Goal: Information Seeking & Learning: Learn about a topic

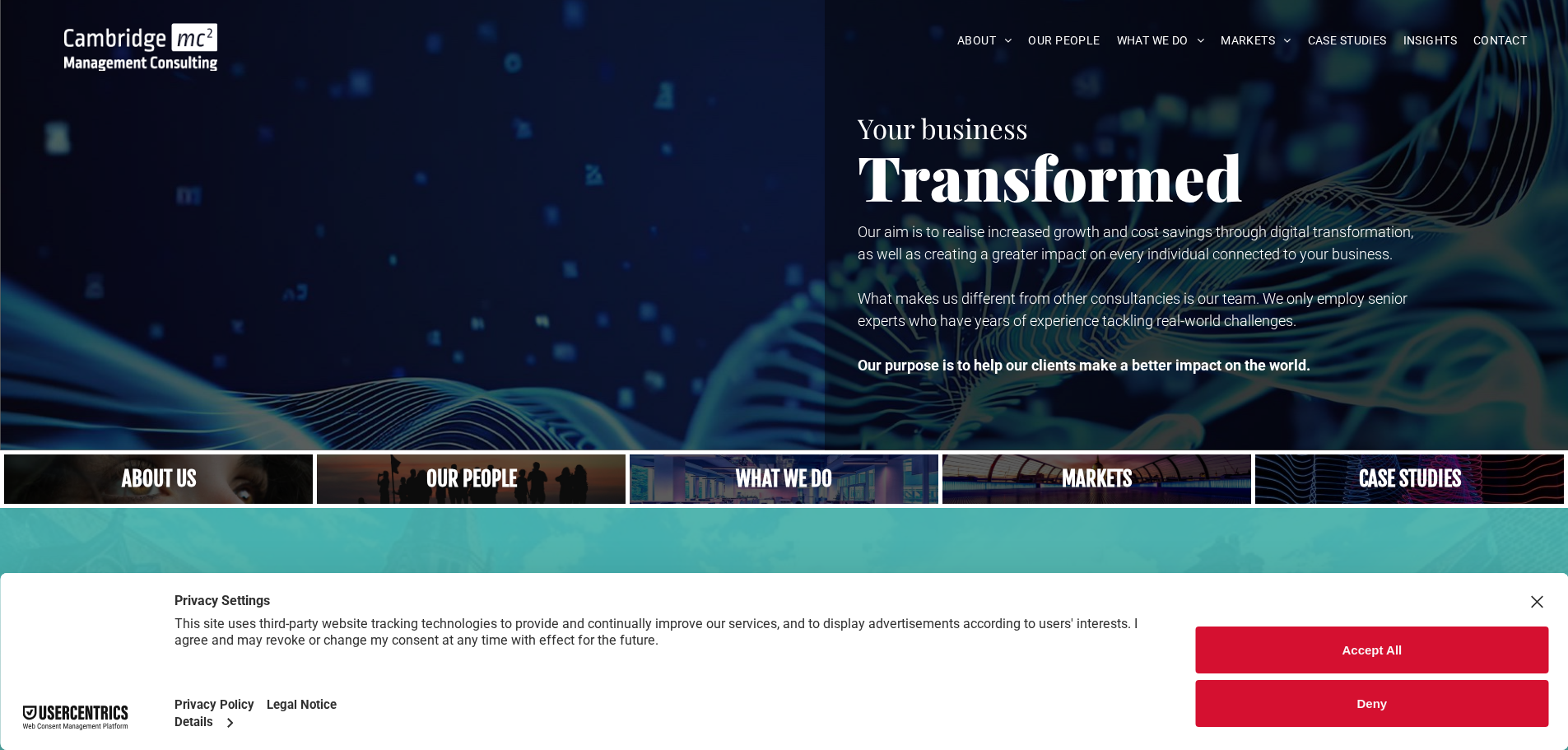
click at [840, 476] on link "A yoga teacher lifting his whole body off the ground in the peacock pose" at bounding box center [784, 479] width 328 height 52
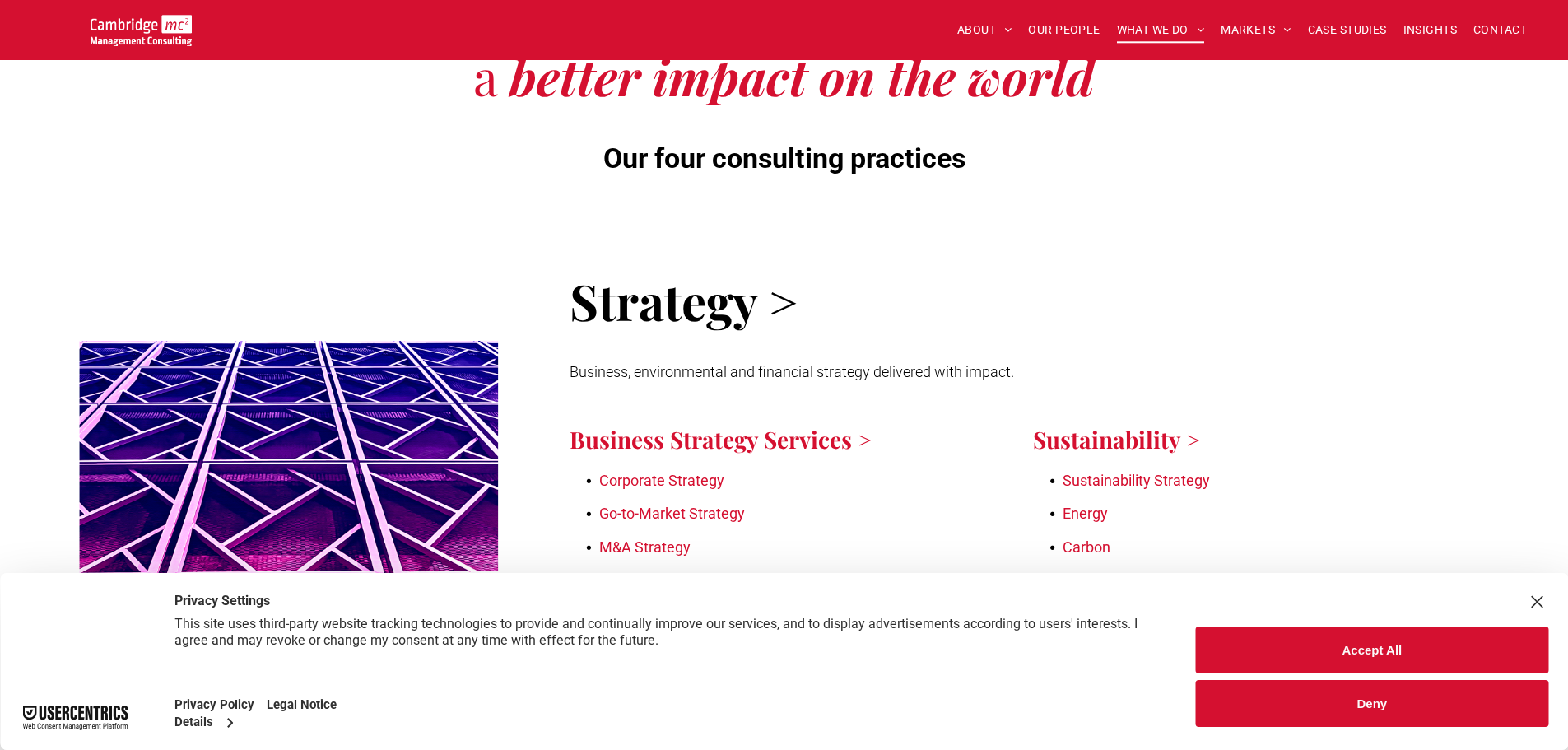
scroll to position [659, 0]
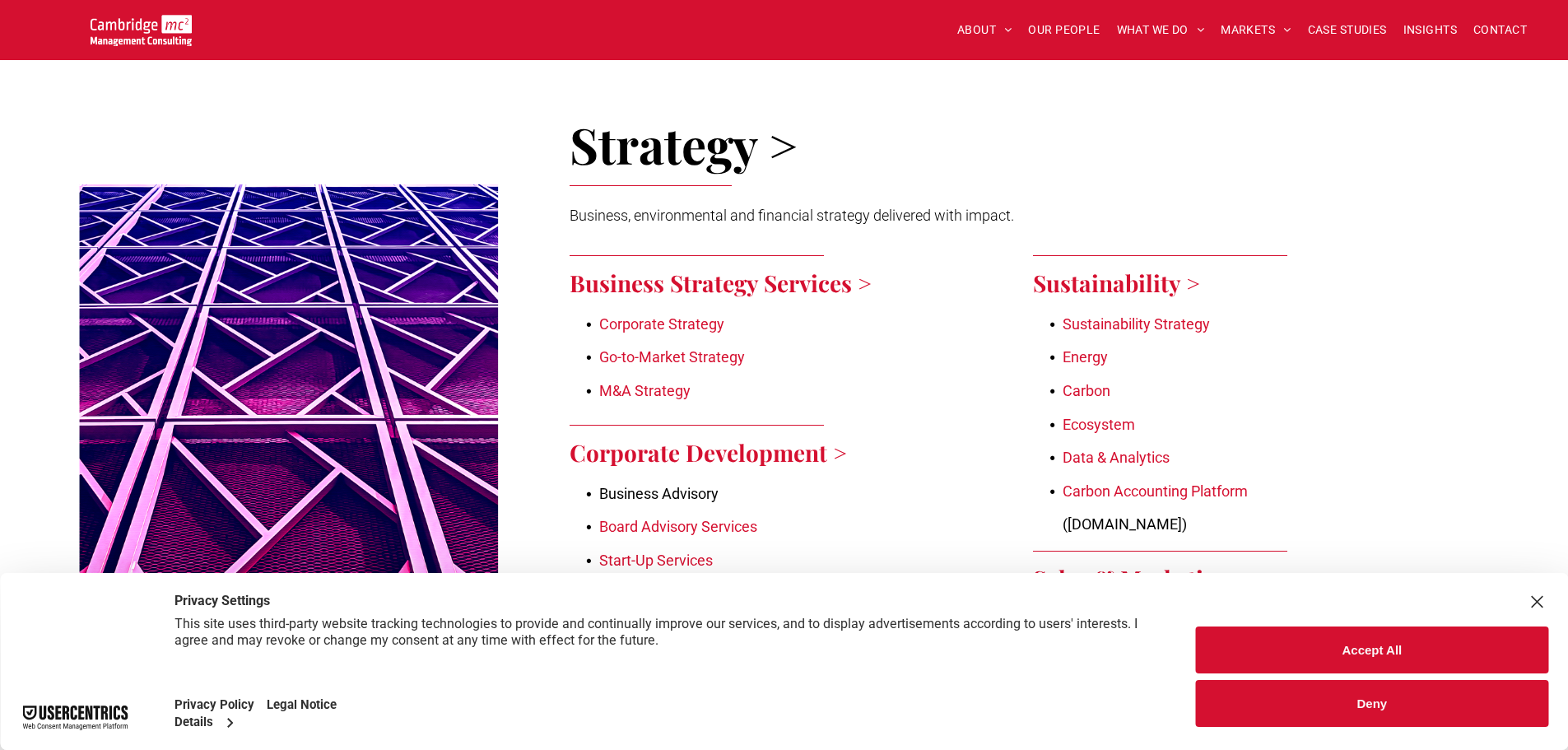
click at [1089, 355] on link "Energy" at bounding box center [1085, 357] width 45 height 17
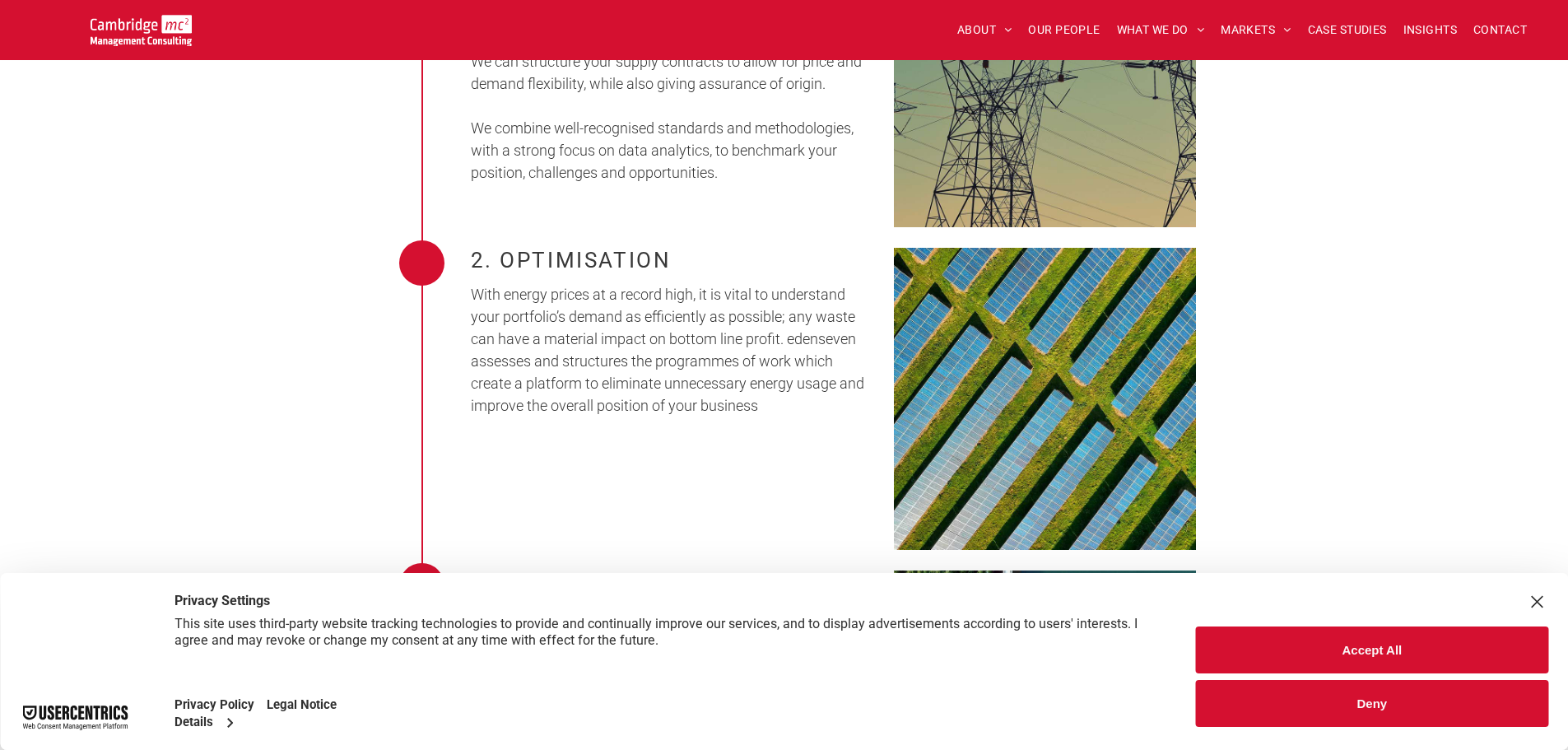
scroll to position [1483, 0]
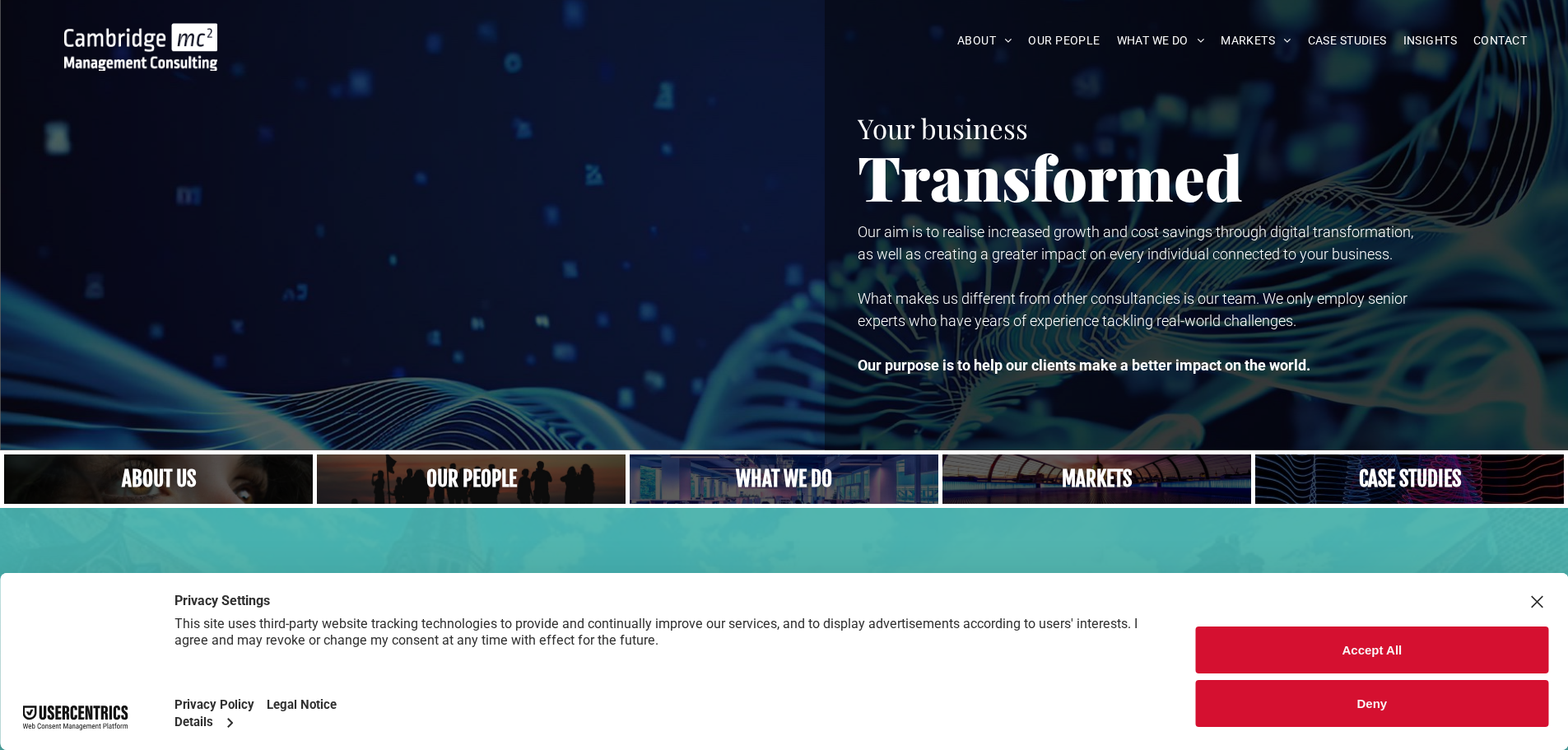
click at [475, 483] on link "A crowd in silhouette at sunset, on a rise or lookout point" at bounding box center [471, 479] width 328 height 52
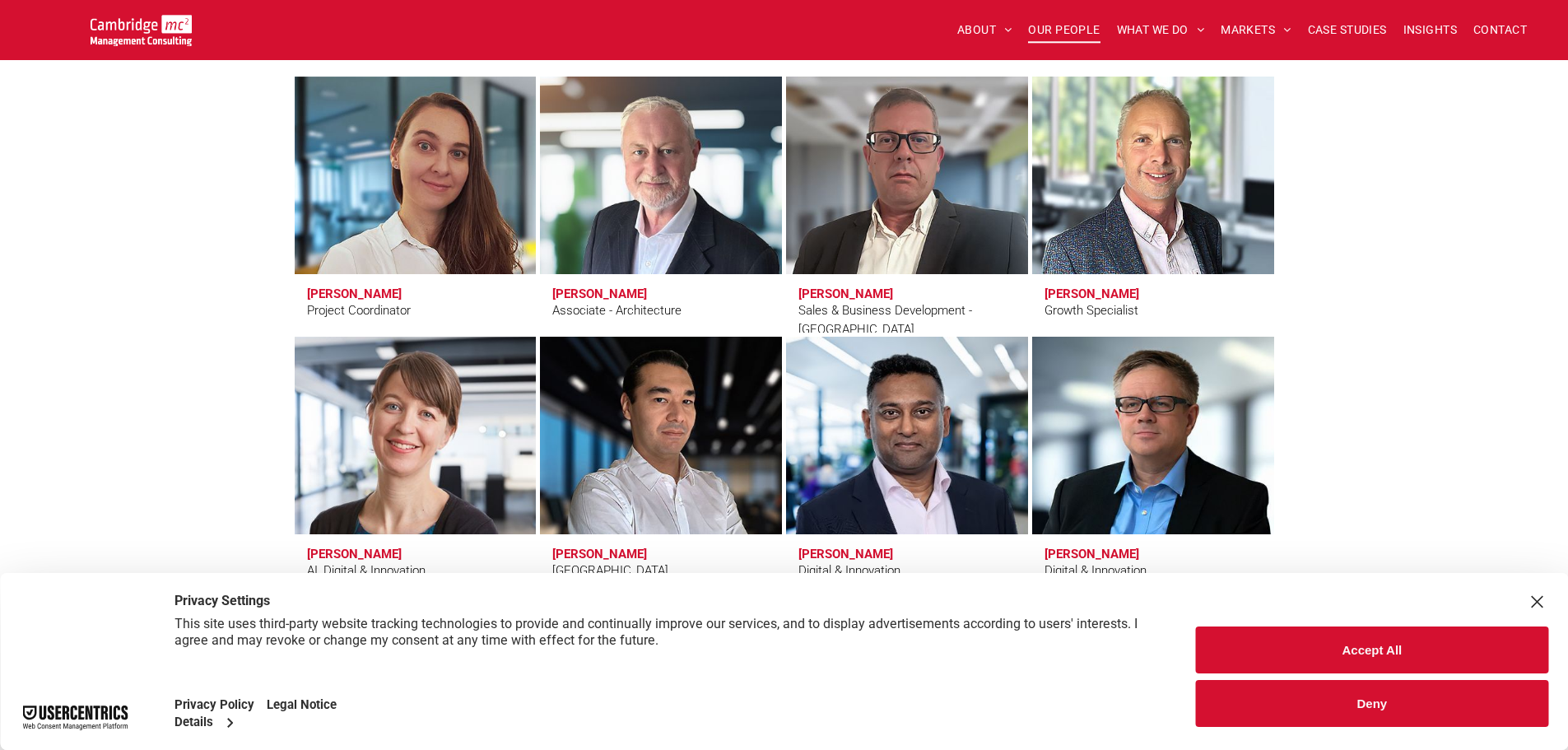
scroll to position [4942, 0]
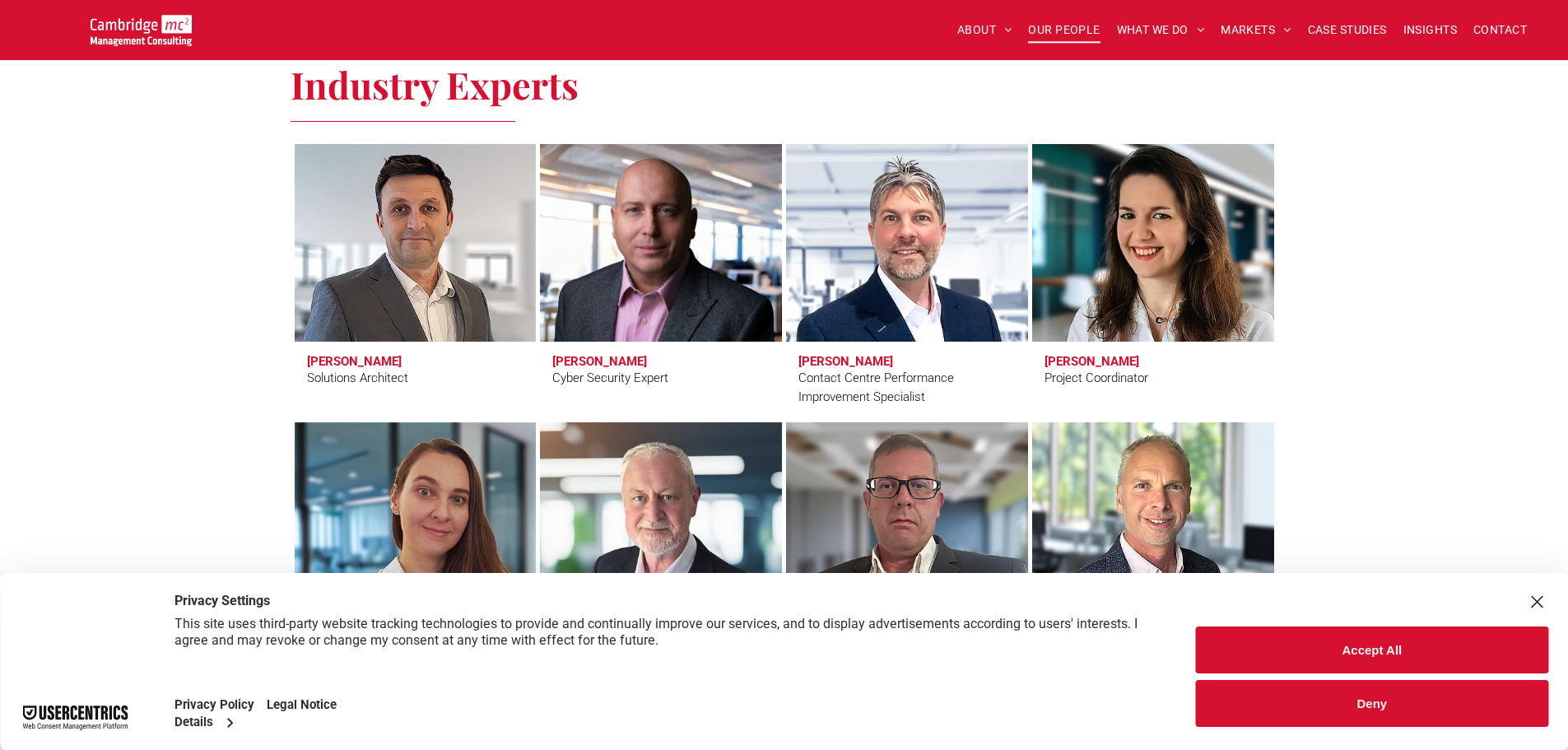
click at [265, 294] on div "Industry Experts Steve Furness Solutions Architect Vladimir Jirasek Cyber Secur…" at bounding box center [784, 526] width 1568 height 981
click at [1533, 598] on div "Close Layer" at bounding box center [1536, 602] width 23 height 23
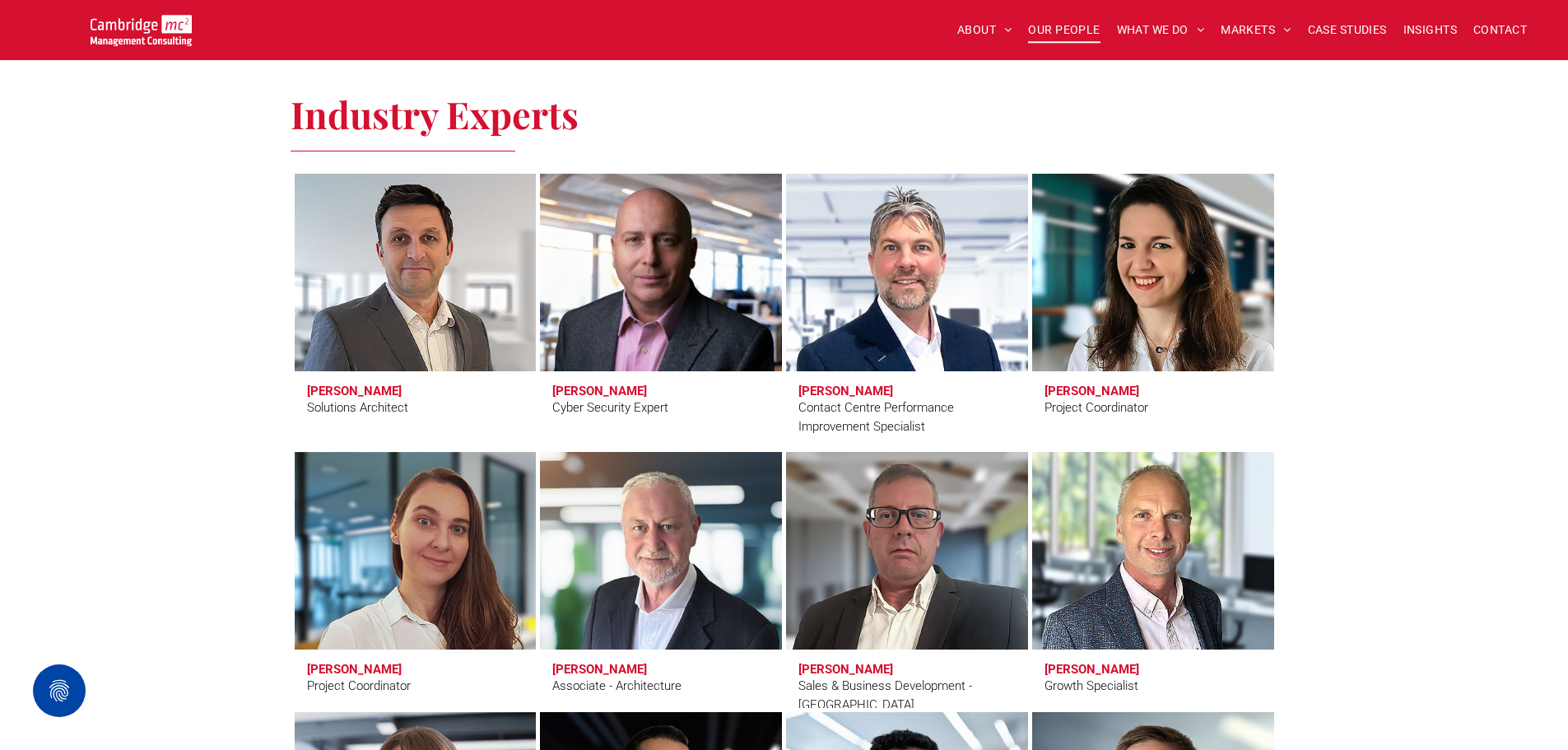
scroll to position [4365, 0]
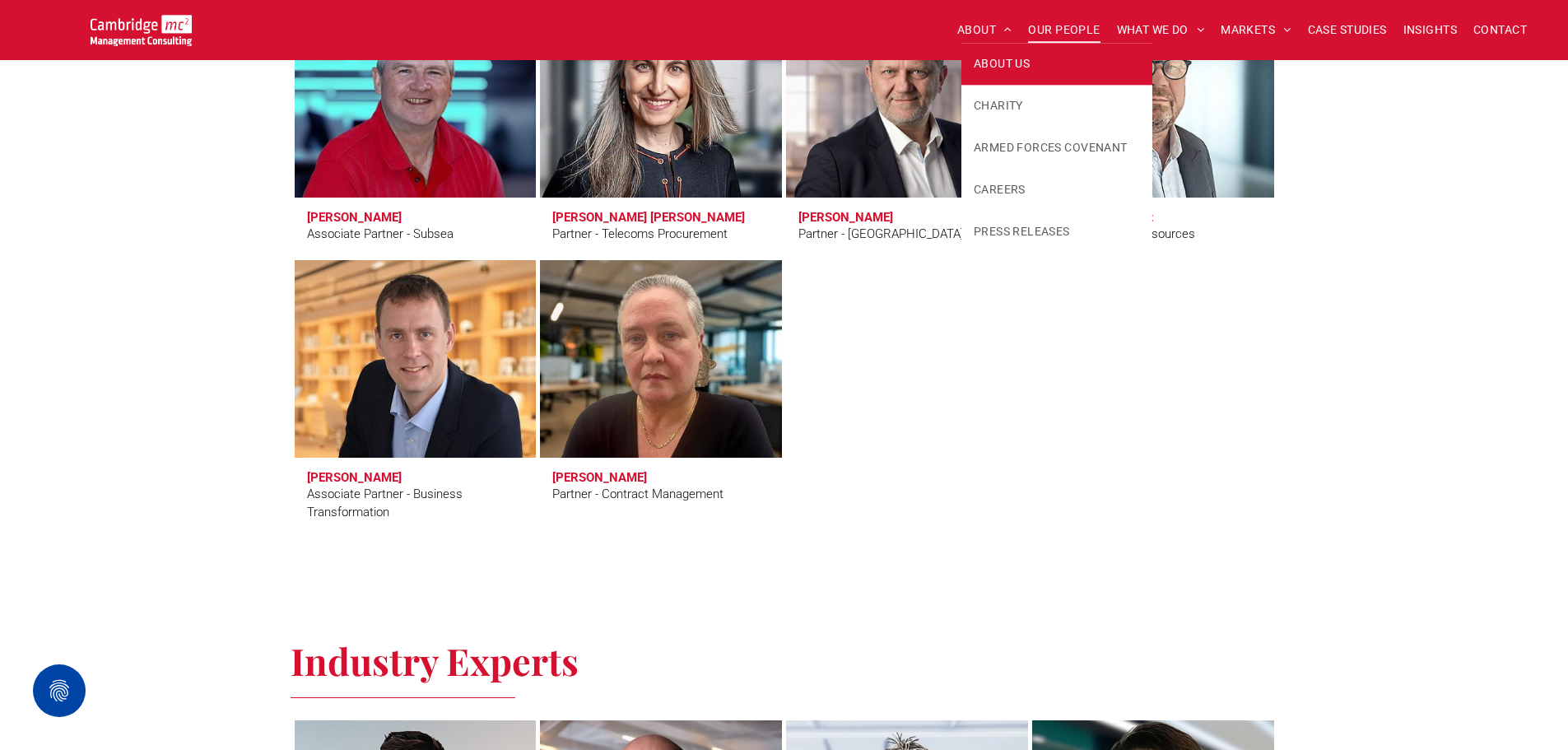
click at [1005, 61] on span "ABOUT US" at bounding box center [1001, 63] width 56 height 17
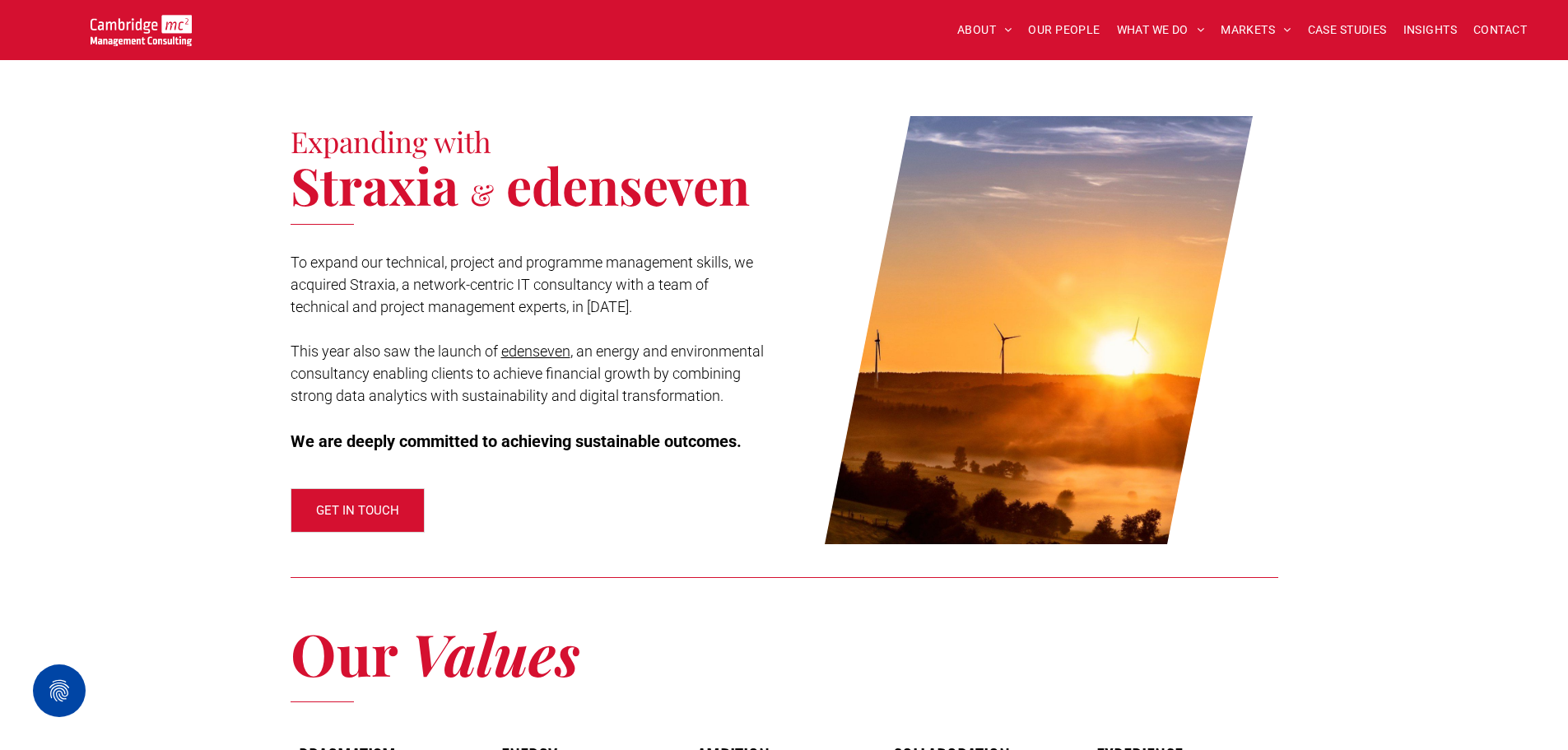
scroll to position [1812, 0]
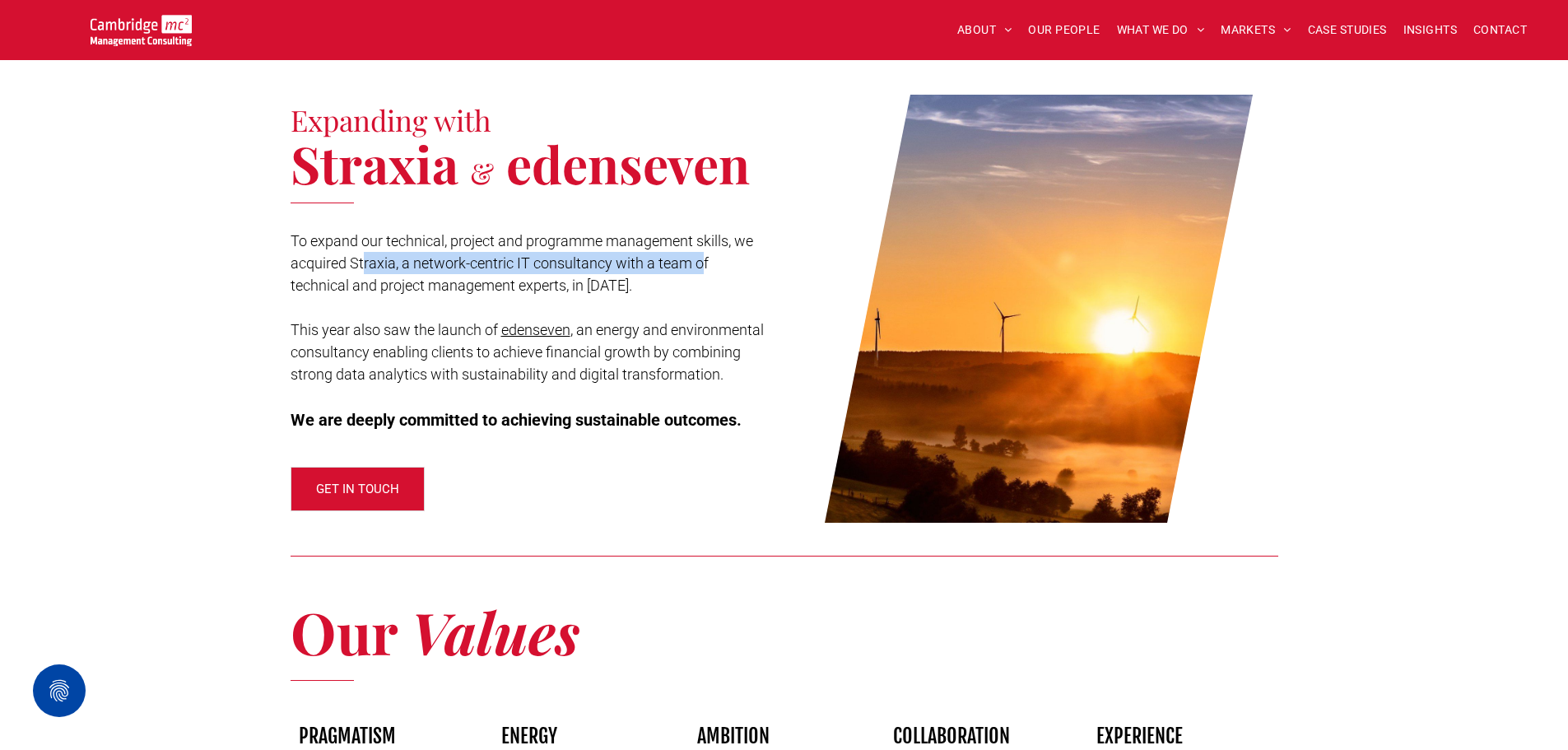
drag, startPoint x: 365, startPoint y: 238, endPoint x: 701, endPoint y: 244, distance: 336.1
click at [701, 244] on span "To expand our technical, project and programme management skills, we acquired S…" at bounding box center [522, 263] width 463 height 62
click at [646, 268] on p "To expand our technical, project and programme management skills, we acquired S…" at bounding box center [530, 263] width 479 height 67
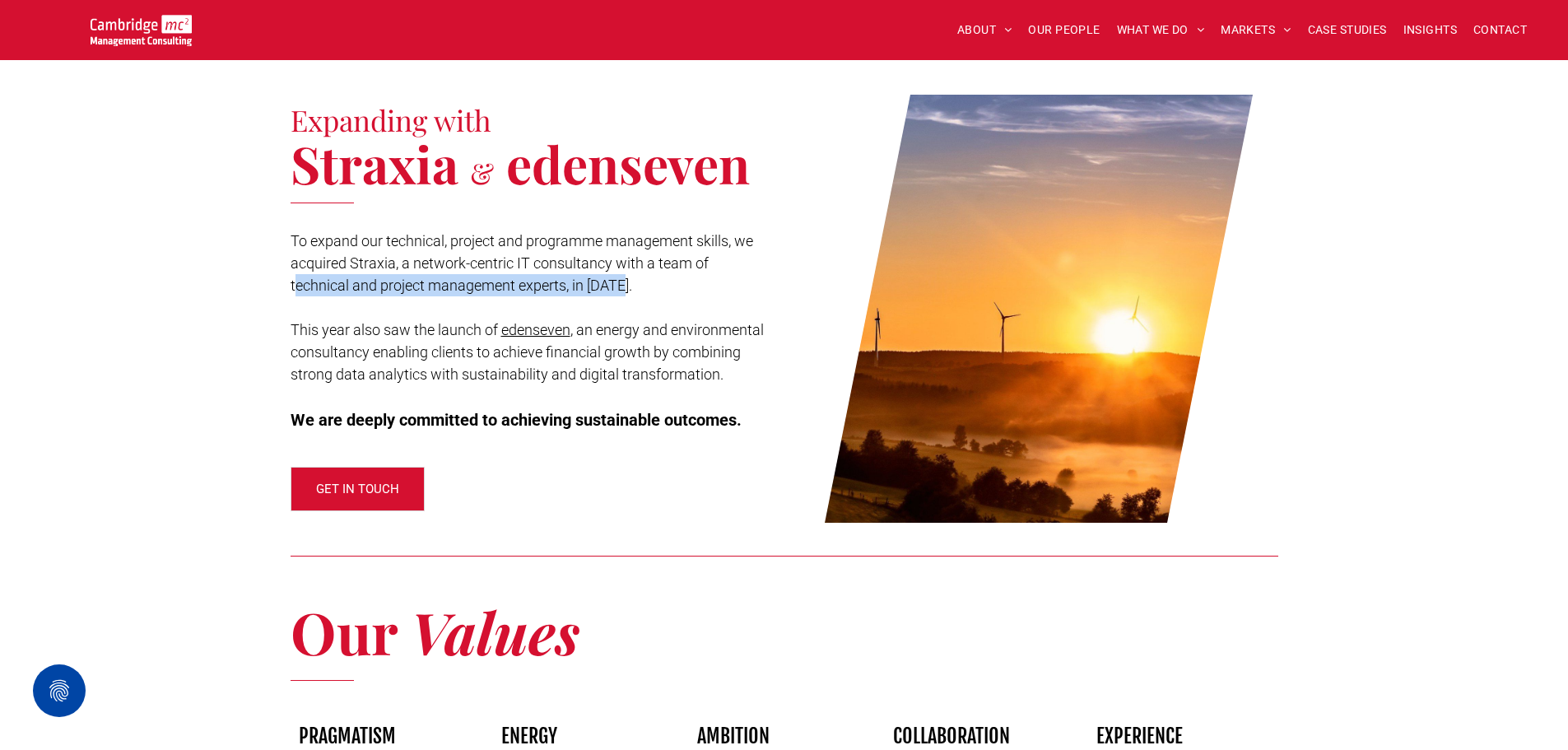
drag, startPoint x: 297, startPoint y: 261, endPoint x: 632, endPoint y: 266, distance: 335.0
click at [629, 266] on p "To expand our technical, project and programme management skills, we acquired S…" at bounding box center [530, 263] width 479 height 67
click at [665, 264] on p "To expand our technical, project and programme management skills, we acquired S…" at bounding box center [530, 263] width 479 height 67
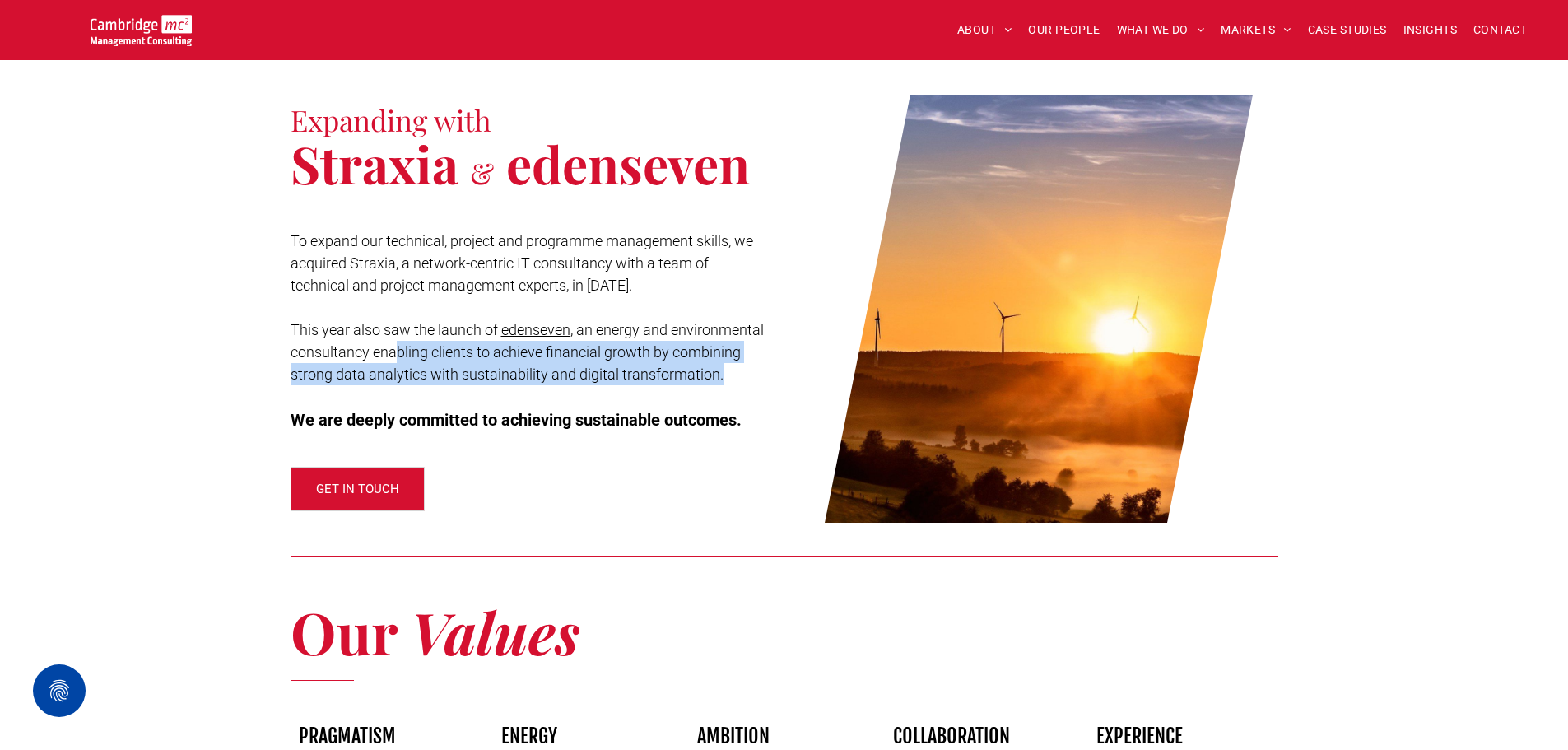
drag, startPoint x: 393, startPoint y: 325, endPoint x: 723, endPoint y: 360, distance: 331.9
click at [723, 360] on p "This year also saw the launch of edenseven , an energy and environmental consul…" at bounding box center [530, 363] width 479 height 89
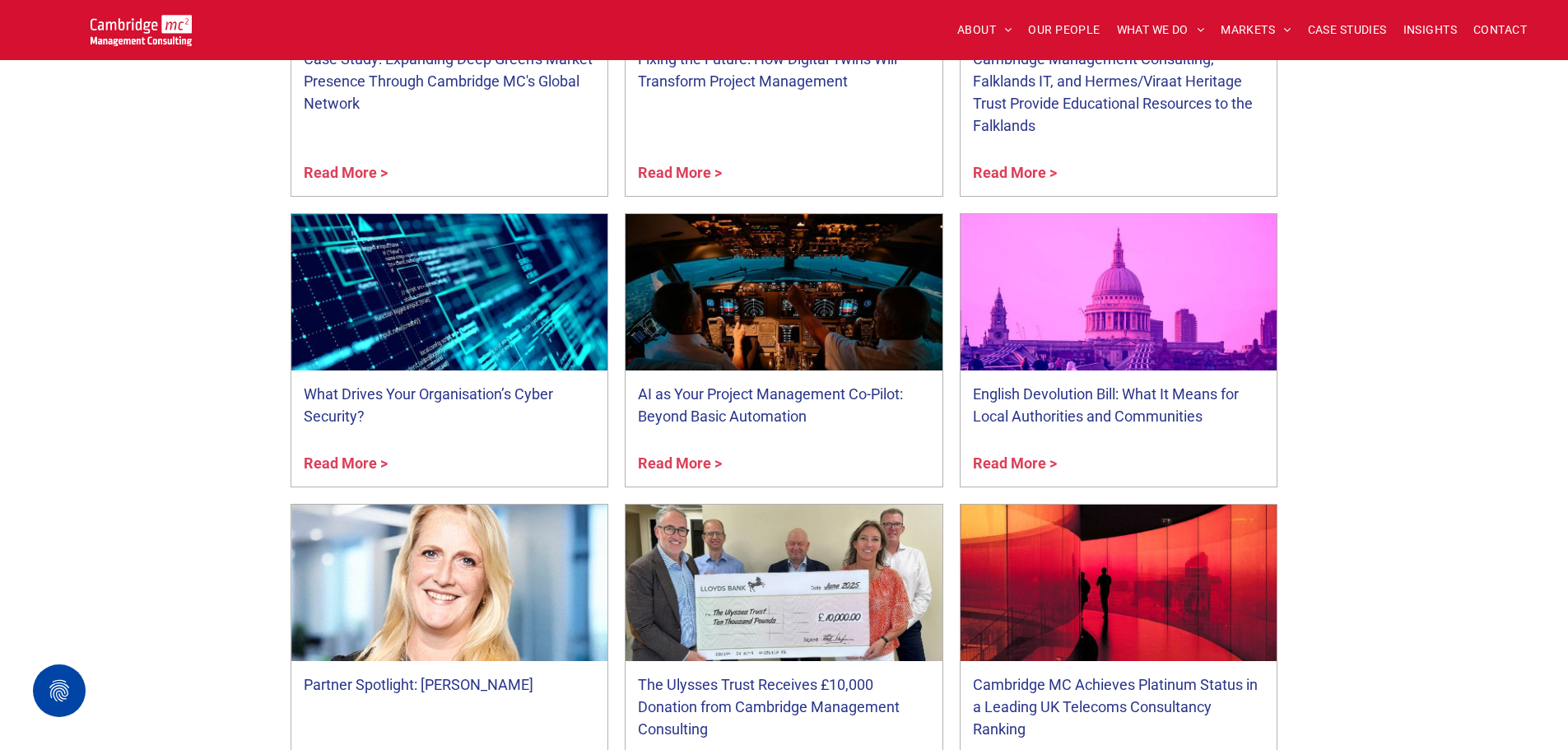
scroll to position [3541, 0]
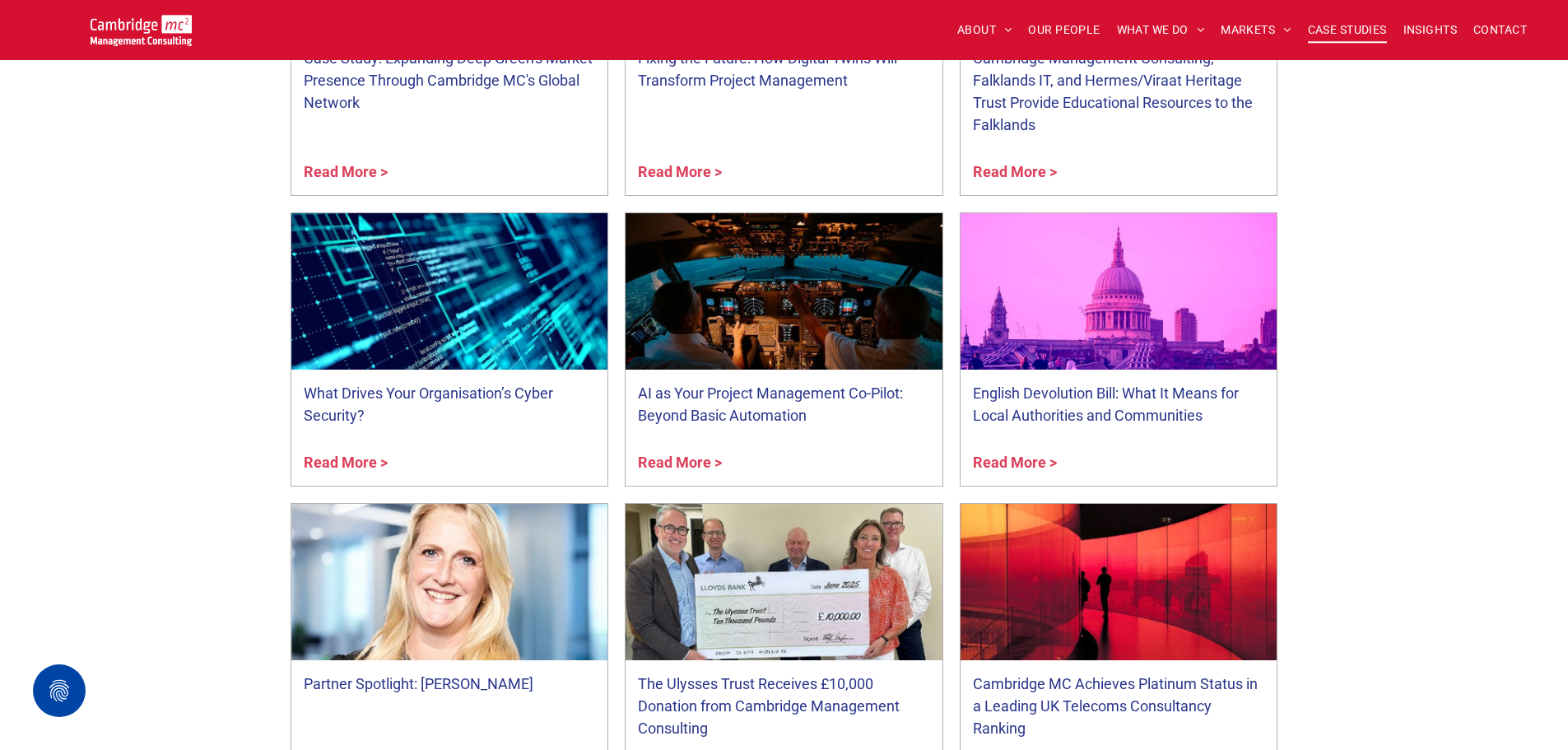
click at [1339, 34] on span "CASE STUDIES" at bounding box center [1348, 30] width 79 height 26
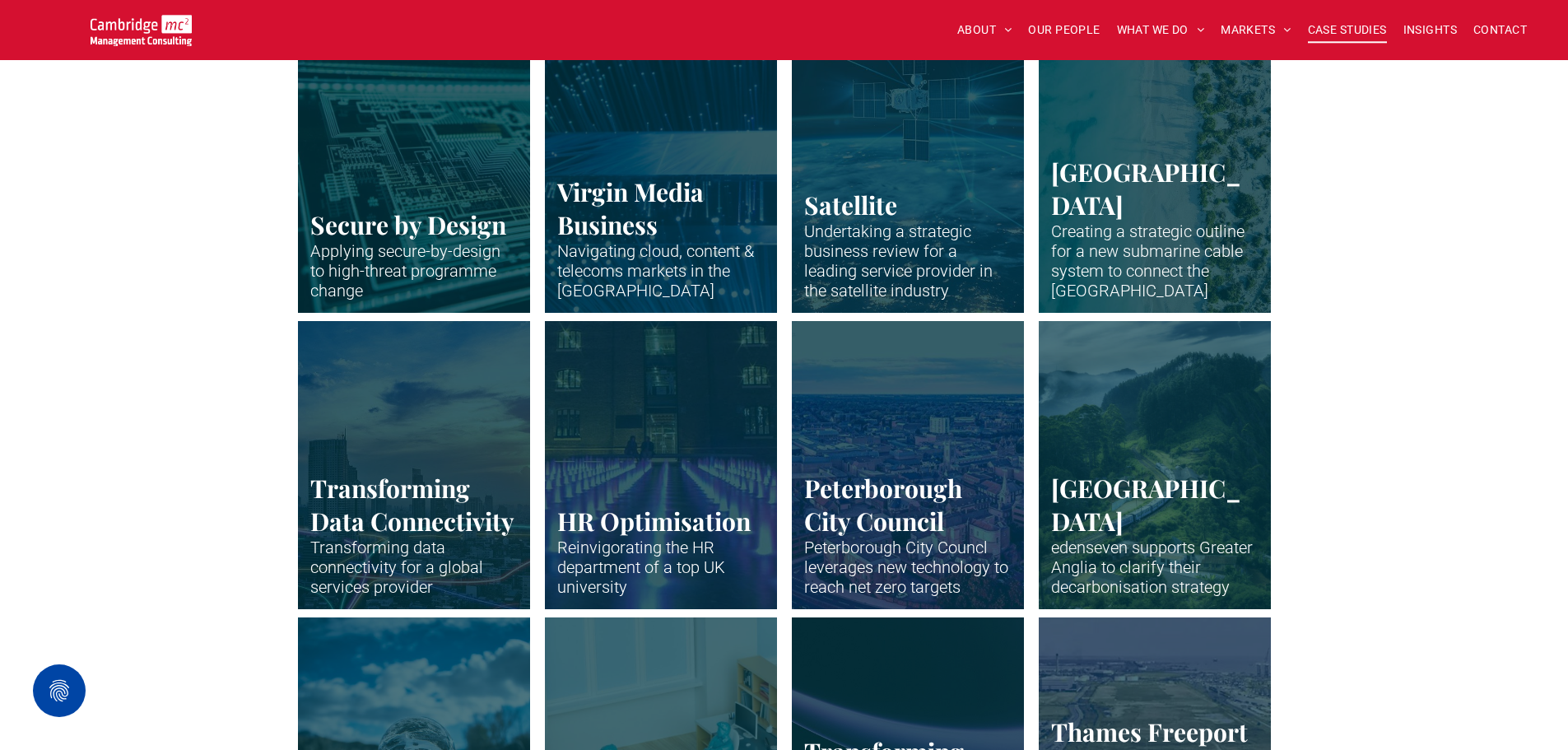
scroll to position [2389, 0]
